Goal: Task Accomplishment & Management: Use online tool/utility

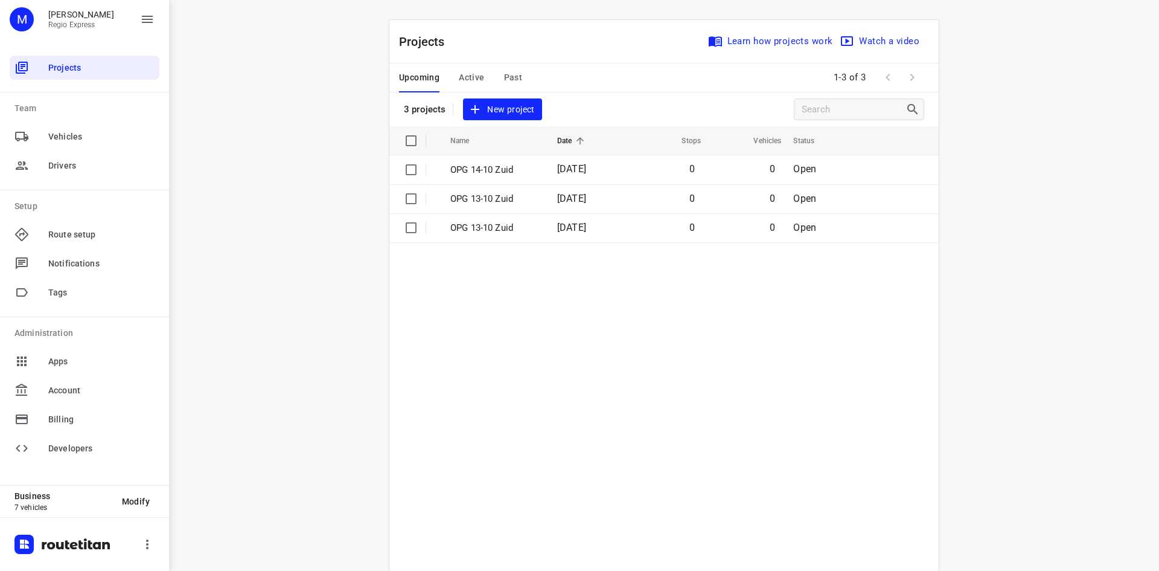
click at [469, 80] on span "Active" at bounding box center [471, 77] width 25 height 15
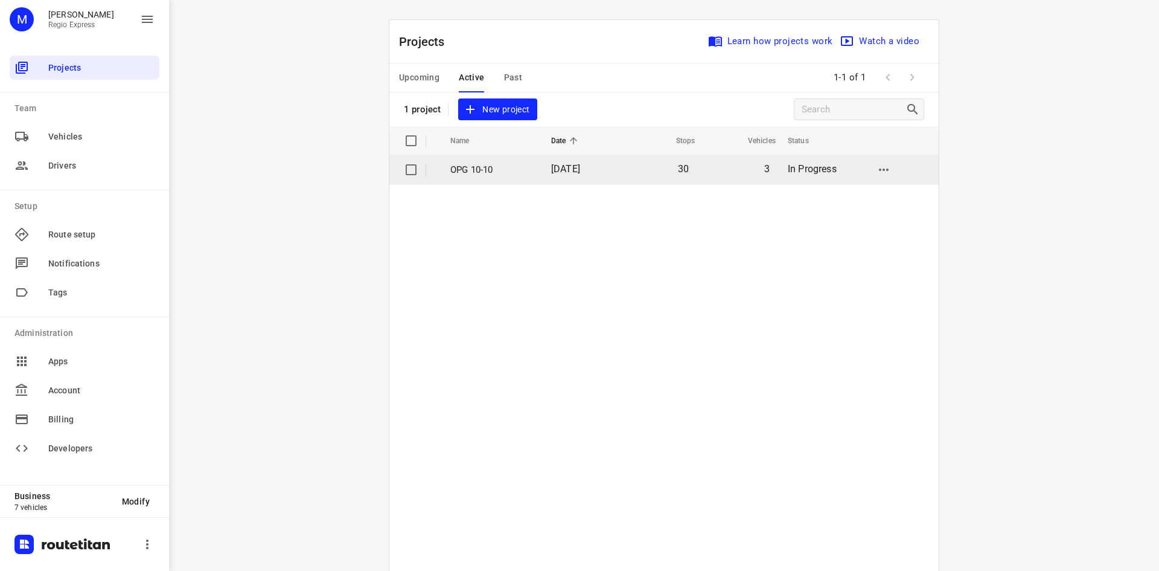
click at [513, 165] on p "OPG 10-10" at bounding box center [491, 170] width 83 height 14
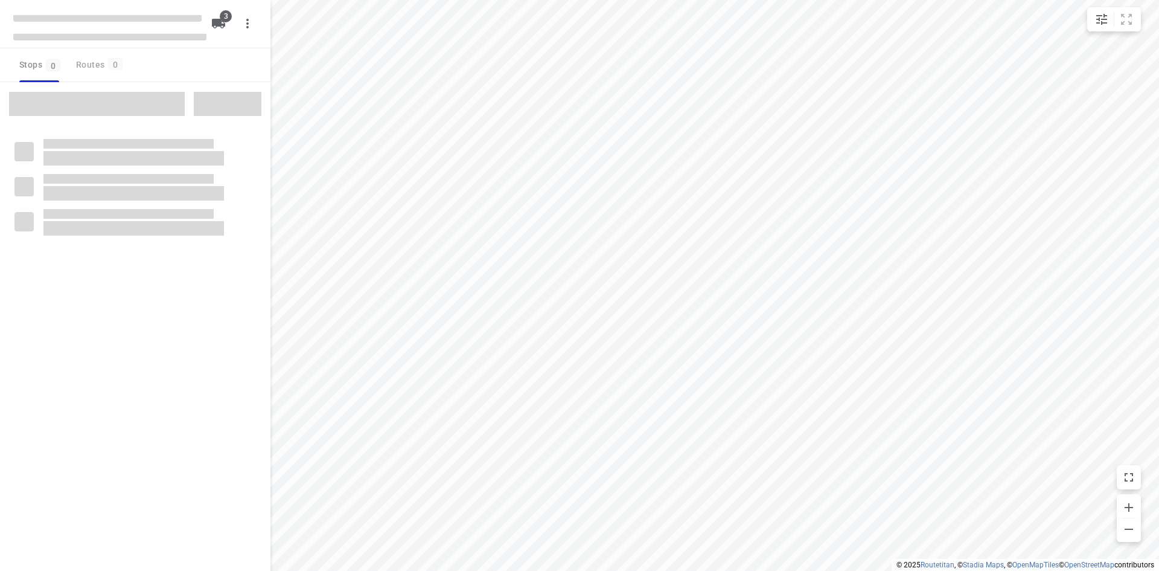
type input "distance"
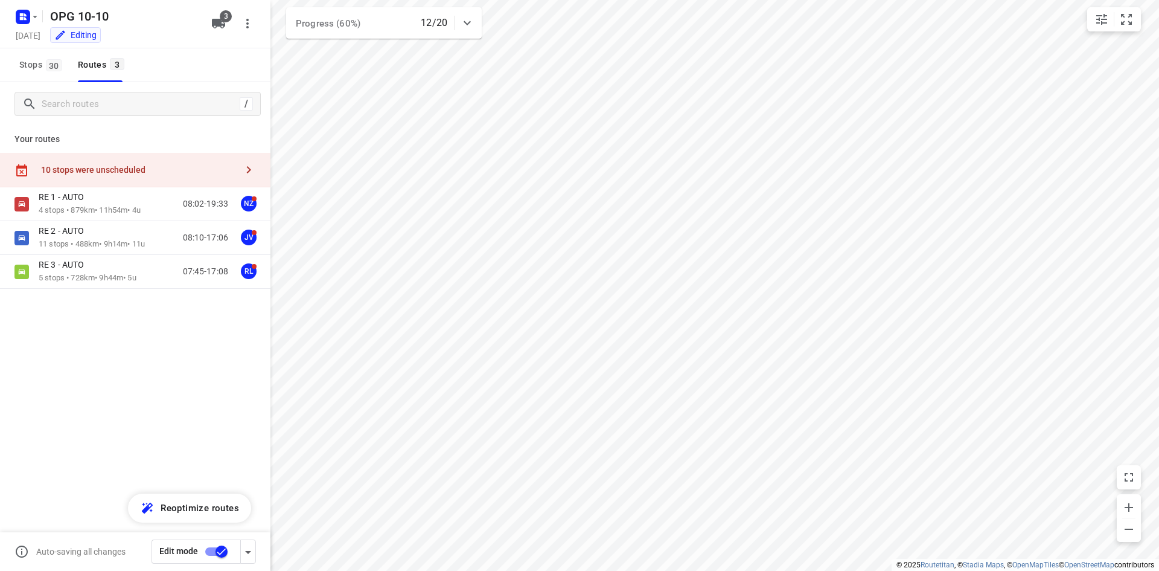
click at [107, 156] on div "10 stops were unscheduled" at bounding box center [135, 170] width 270 height 34
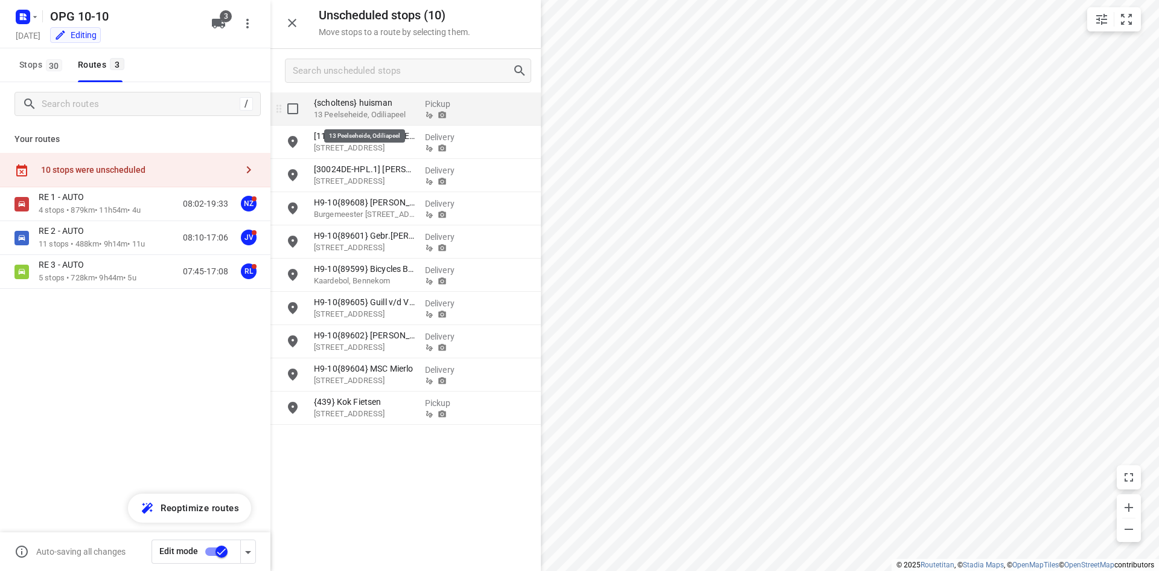
click at [343, 112] on p "13 Peelseheide, Odiliapeel" at bounding box center [364, 115] width 101 height 12
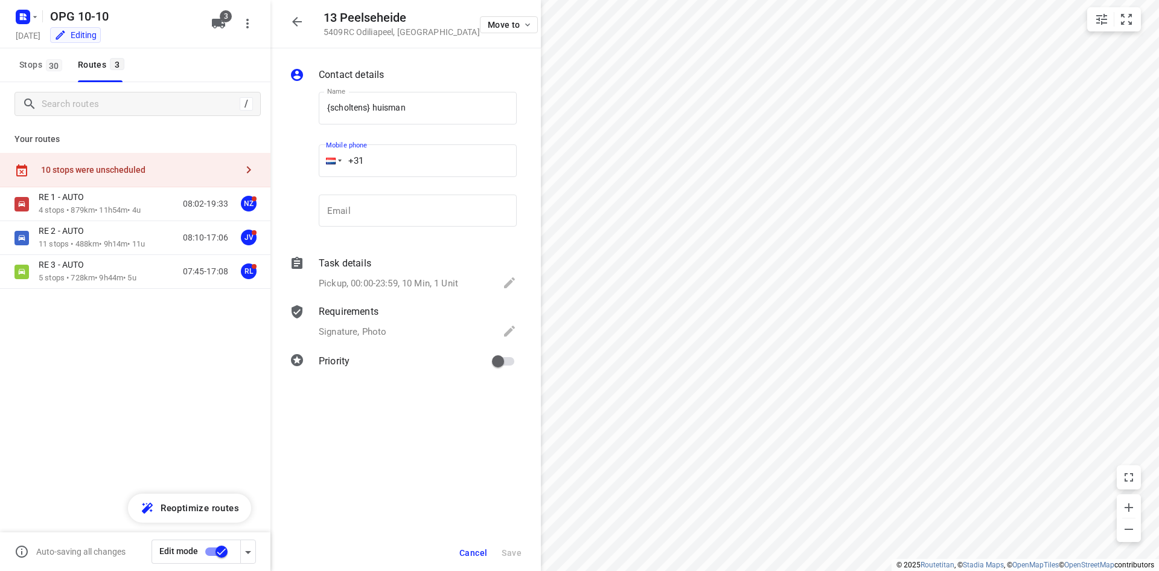
click at [429, 167] on input "+31" at bounding box center [418, 160] width 198 height 33
type input "+31 623875132"
click at [516, 557] on span "Save" at bounding box center [512, 553] width 20 height 10
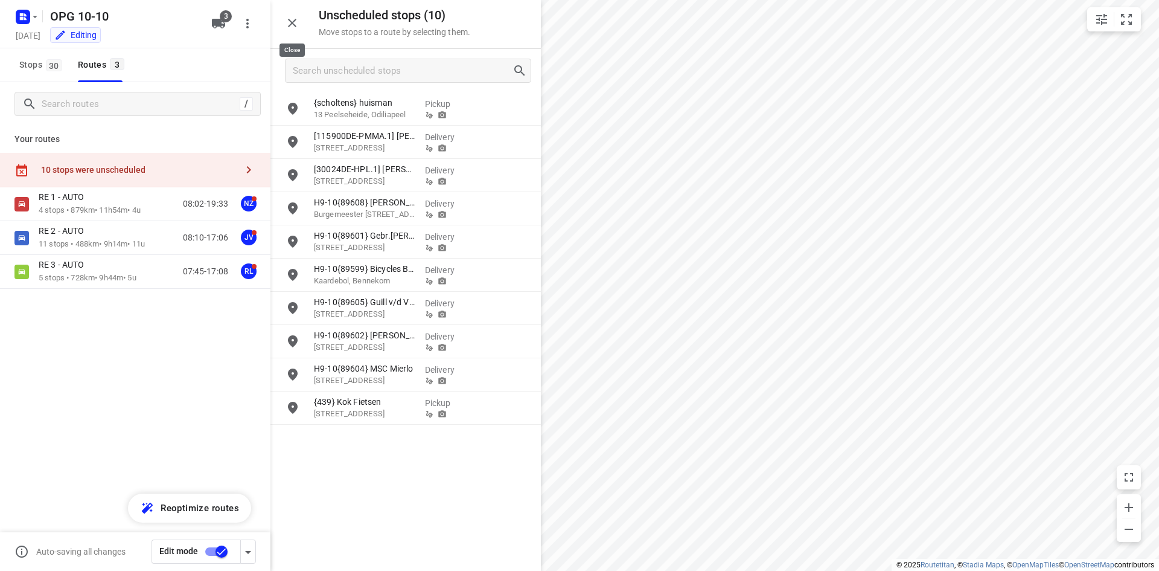
click at [298, 25] on icon "button" at bounding box center [292, 23] width 14 height 14
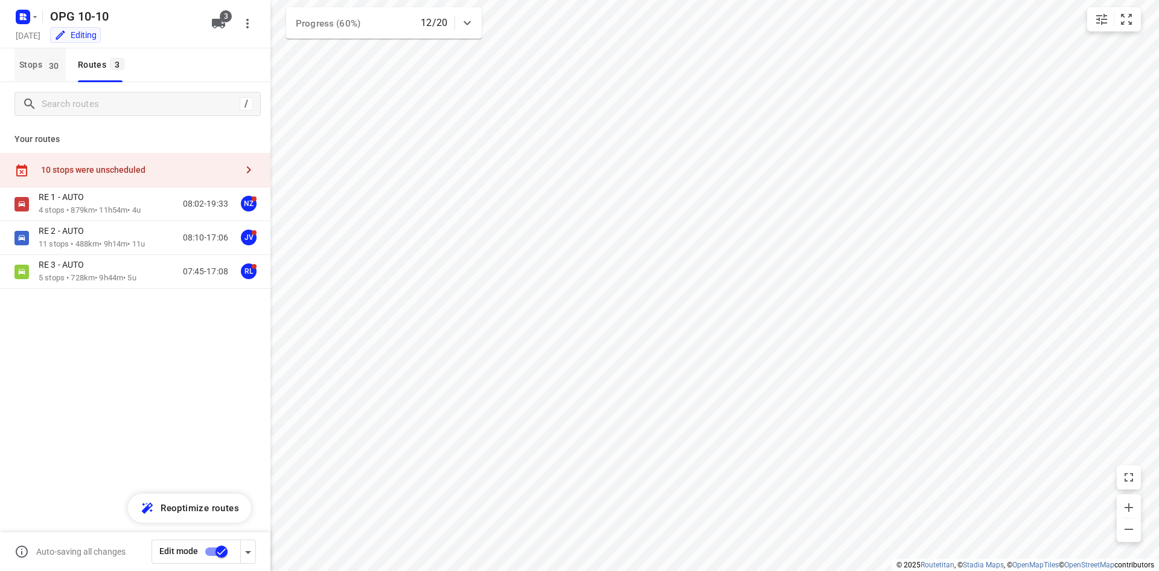
click at [33, 60] on span "Stops 30" at bounding box center [42, 64] width 46 height 15
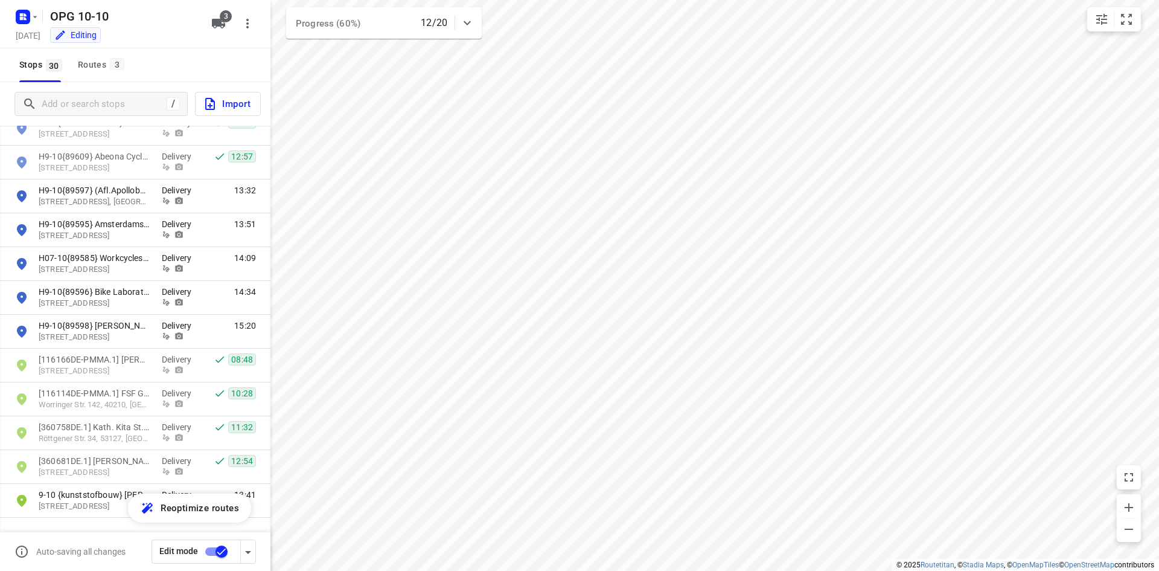
scroll to position [725, 0]
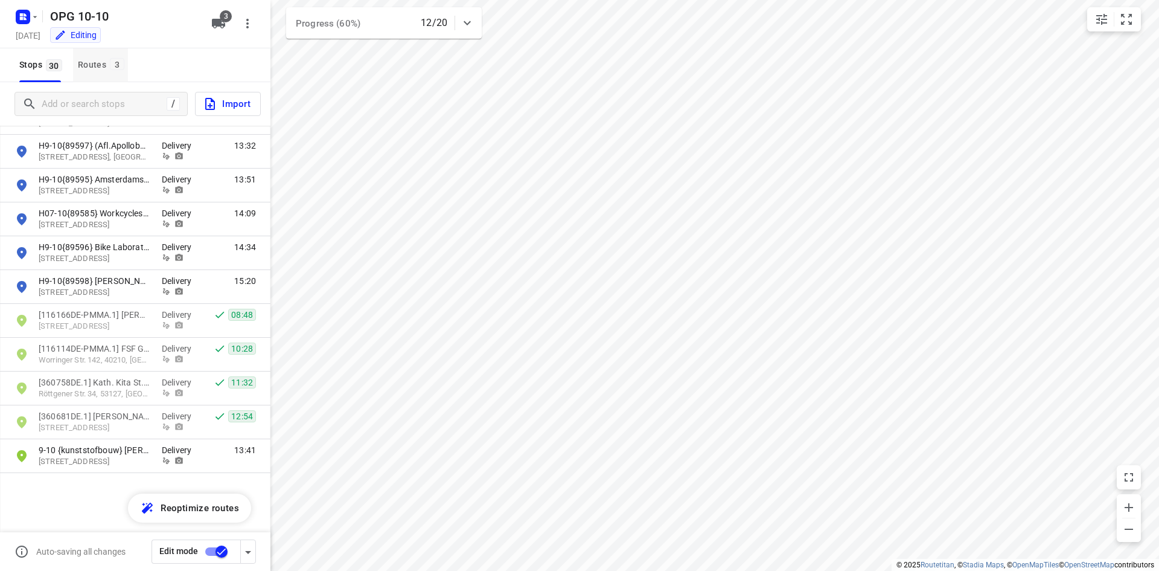
click at [117, 56] on button "Routes 3" at bounding box center [100, 65] width 55 height 34
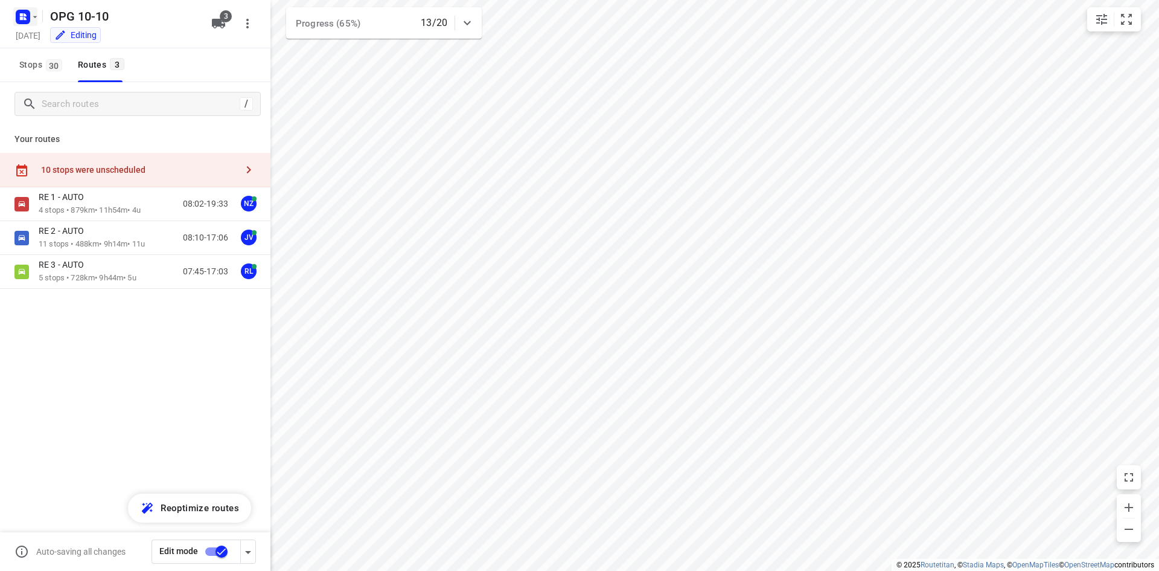
click at [21, 15] on icon "button" at bounding box center [21, 14] width 3 height 3
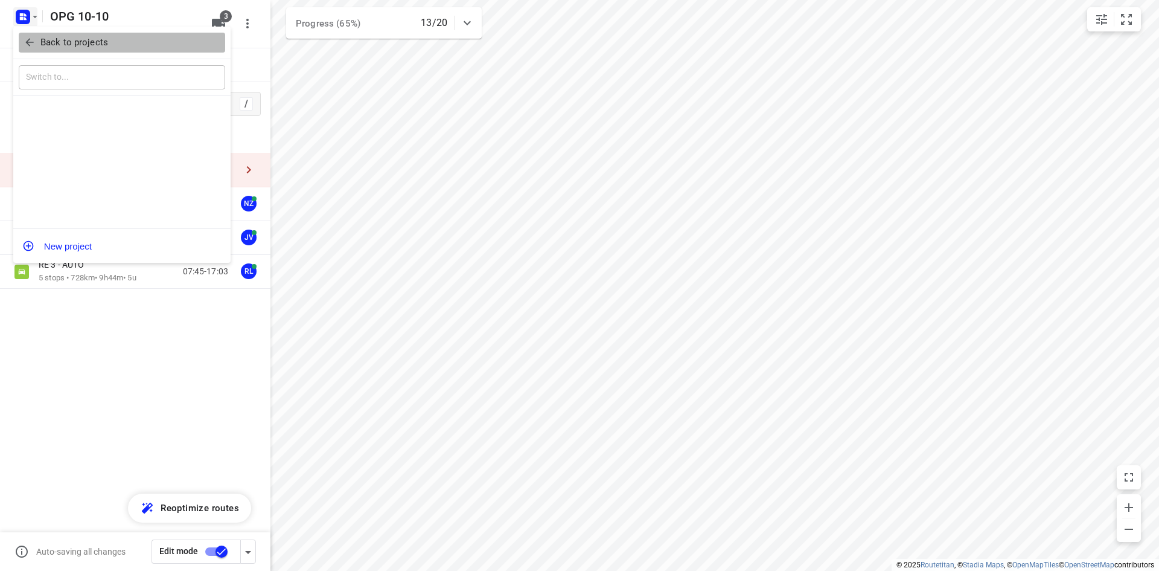
click at [25, 41] on icon "button" at bounding box center [30, 42] width 12 height 12
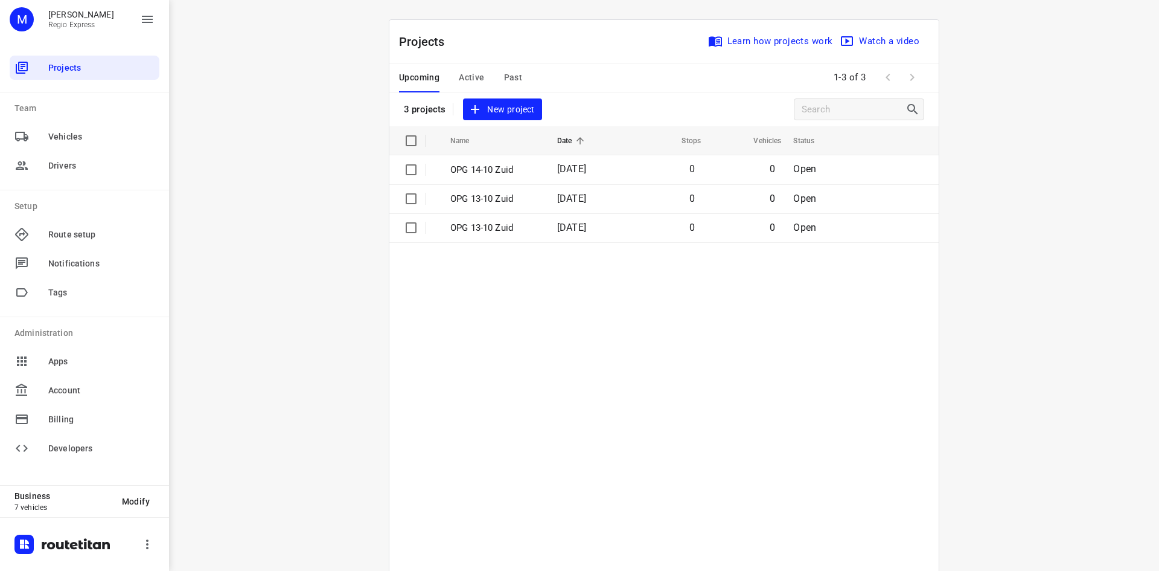
click at [473, 79] on span "Active" at bounding box center [471, 77] width 25 height 15
